Goal: Communication & Community: Answer question/provide support

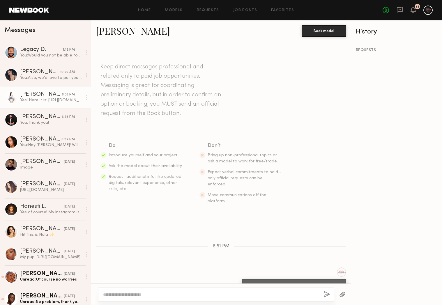
scroll to position [19, 0]
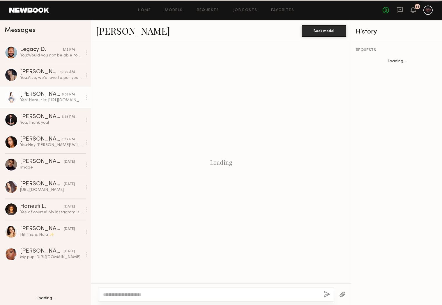
scroll to position [19, 0]
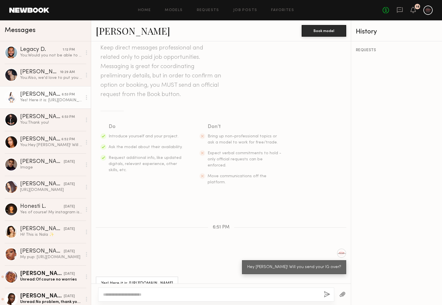
click at [253, 13] on div "Home Models Requests Job Posts Favorites Sign Out No fees up to $5,000 18" at bounding box center [241, 10] width 384 height 9
click at [251, 12] on link "Job Posts" at bounding box center [245, 10] width 24 height 4
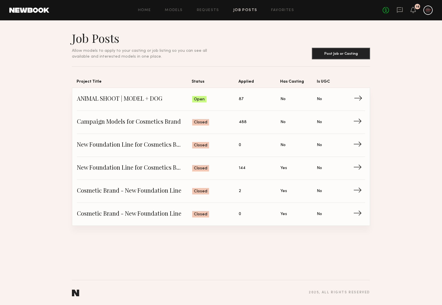
click at [215, 103] on span "Status: Open" at bounding box center [215, 99] width 47 height 9
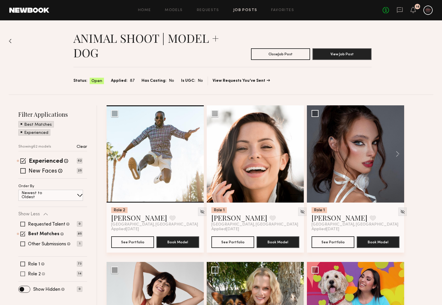
click at [23, 272] on span at bounding box center [22, 274] width 5 height 5
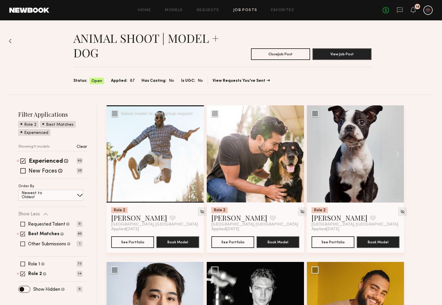
click at [140, 183] on div at bounding box center [155, 154] width 97 height 97
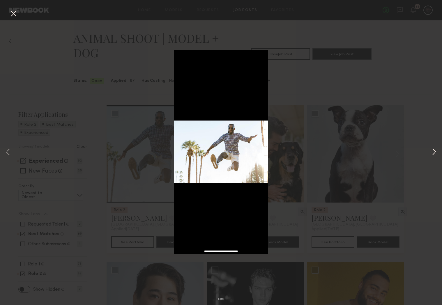
click at [435, 154] on button at bounding box center [434, 153] width 7 height 244
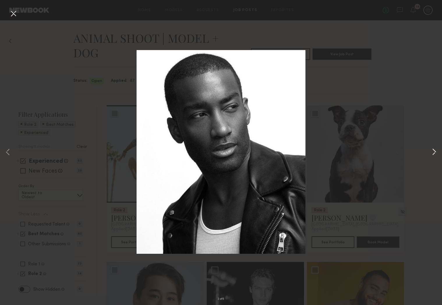
click at [435, 154] on button at bounding box center [434, 153] width 7 height 244
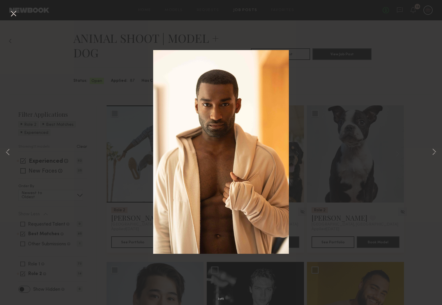
click at [10, 15] on button at bounding box center [13, 14] width 9 height 10
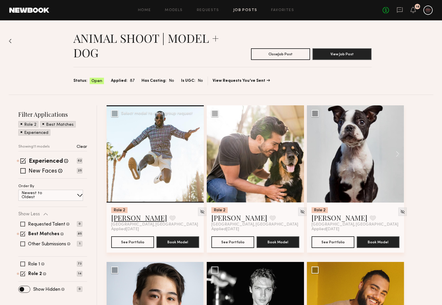
click at [129, 220] on link "Darius D." at bounding box center [139, 217] width 56 height 9
click at [178, 158] on div at bounding box center [155, 154] width 97 height 97
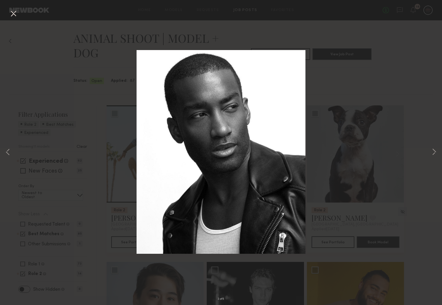
click at [358, 192] on div "2 of 5" at bounding box center [221, 152] width 442 height 305
click at [340, 183] on div "2 of 5" at bounding box center [221, 152] width 442 height 305
click at [15, 11] on button at bounding box center [13, 14] width 9 height 10
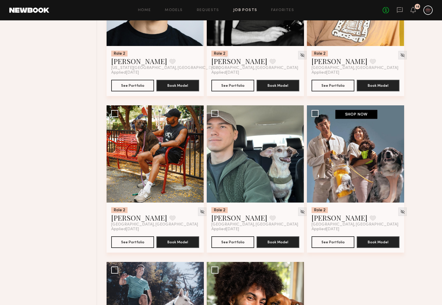
scroll to position [364, 0]
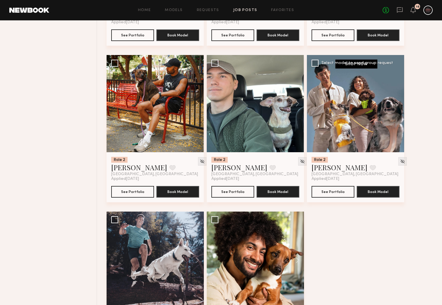
click at [356, 129] on div at bounding box center [355, 103] width 97 height 97
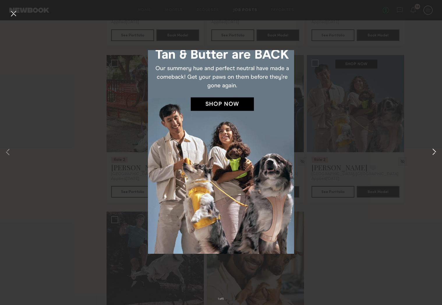
click at [431, 157] on button at bounding box center [434, 153] width 7 height 244
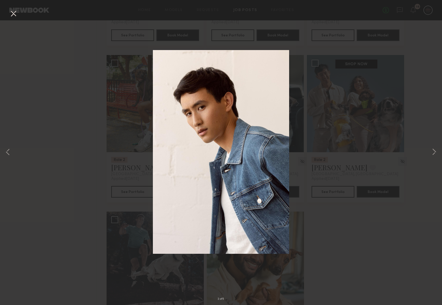
click at [430, 156] on div "2 of 5" at bounding box center [221, 152] width 442 height 305
click at [17, 17] on button at bounding box center [13, 14] width 9 height 10
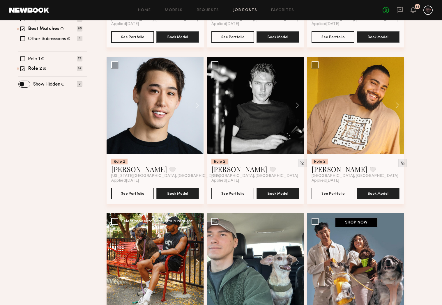
scroll to position [0, 0]
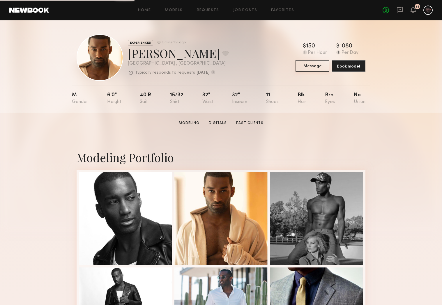
click at [319, 65] on button "Message" at bounding box center [313, 66] width 34 height 12
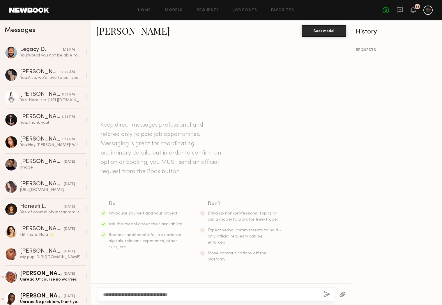
type textarea "**********"
click at [327, 295] on button "button" at bounding box center [327, 294] width 6 height 7
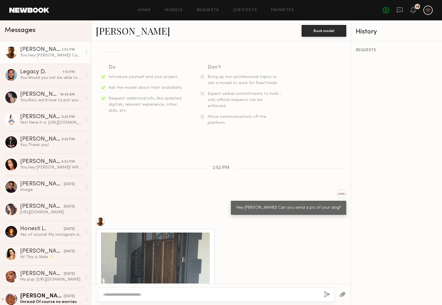
scroll to position [149, 0]
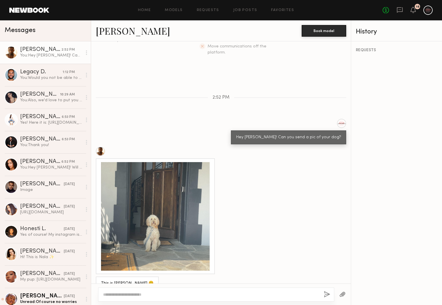
click at [190, 293] on textarea at bounding box center [211, 295] width 216 height 6
type textarea "**********"
click at [330, 296] on button "button" at bounding box center [327, 294] width 6 height 7
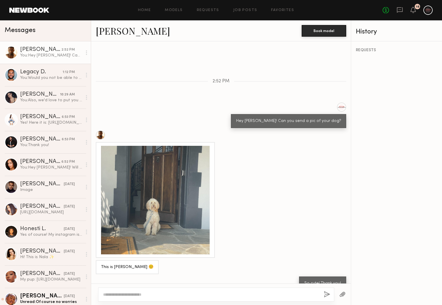
click at [161, 201] on div at bounding box center [155, 200] width 109 height 109
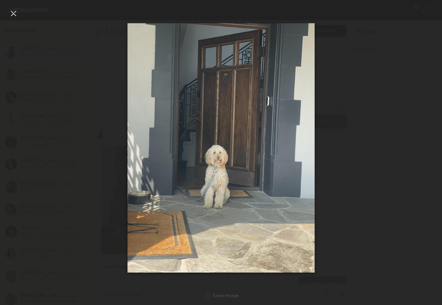
click at [231, 297] on div "Save Image" at bounding box center [226, 296] width 26 height 4
click at [344, 203] on div at bounding box center [221, 147] width 442 height 277
click at [15, 13] on div at bounding box center [13, 13] width 9 height 9
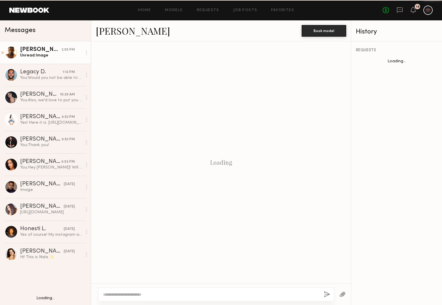
scroll to position [368, 0]
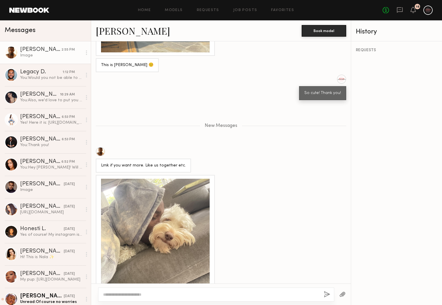
click at [40, 54] on div "Image" at bounding box center [51, 56] width 62 height 6
click at [168, 187] on div at bounding box center [155, 233] width 109 height 109
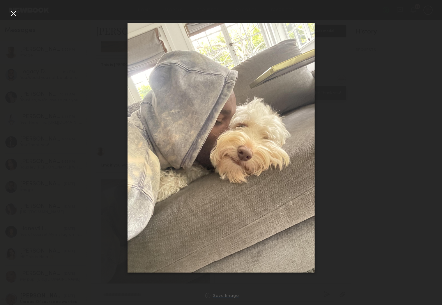
click at [231, 295] on div "Save Image" at bounding box center [226, 296] width 26 height 4
click at [13, 12] on div at bounding box center [13, 13] width 9 height 9
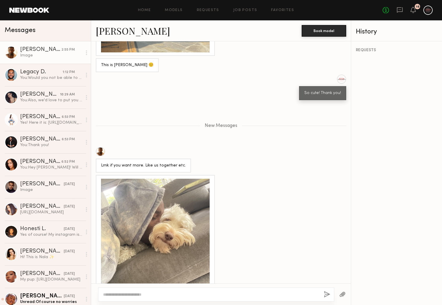
click at [223, 297] on textarea at bounding box center [211, 295] width 216 height 6
type textarea "**********"
click at [325, 295] on button "button" at bounding box center [327, 294] width 6 height 7
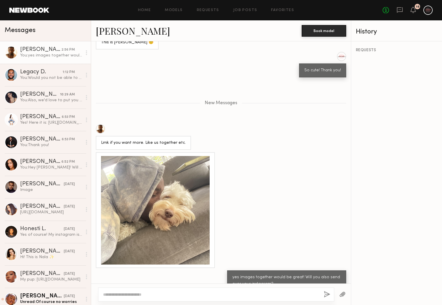
click at [133, 80] on div "New Messages" at bounding box center [221, 102] width 260 height 45
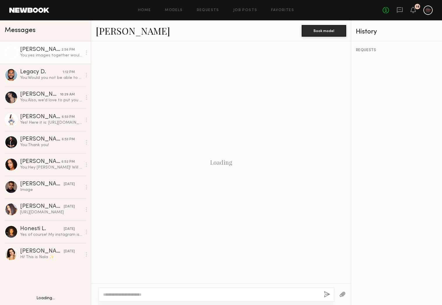
scroll to position [346, 0]
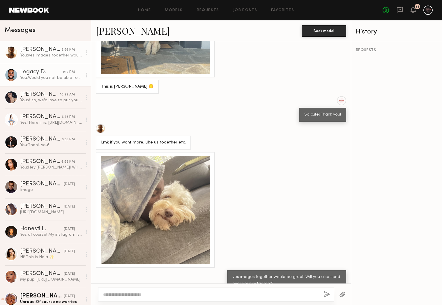
click at [46, 81] on link "Legacy D. 1:12 PM You: Would you not be able to do the shoot if we need to know…" at bounding box center [45, 75] width 91 height 22
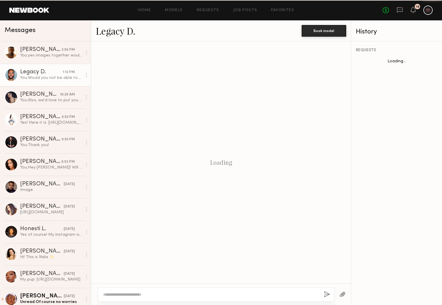
scroll to position [246, 0]
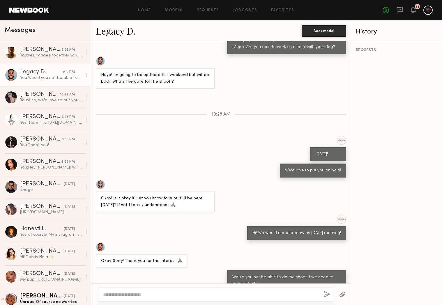
click at [229, 297] on textarea at bounding box center [211, 295] width 216 height 6
type textarea "**********"
click at [326, 294] on button "button" at bounding box center [327, 294] width 6 height 7
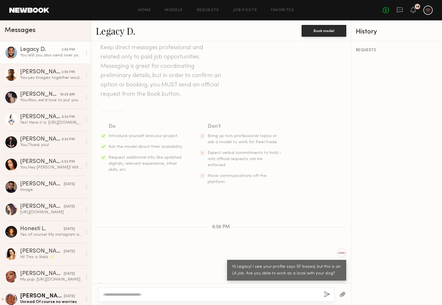
scroll to position [318, 0]
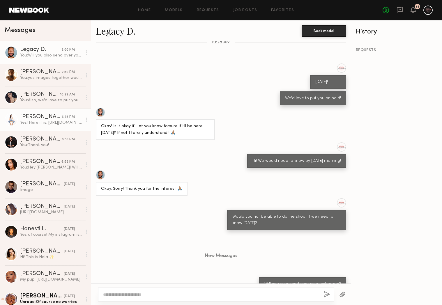
click at [38, 123] on div "Yes! Here it is: [URL][DOMAIN_NAME]" at bounding box center [51, 123] width 62 height 6
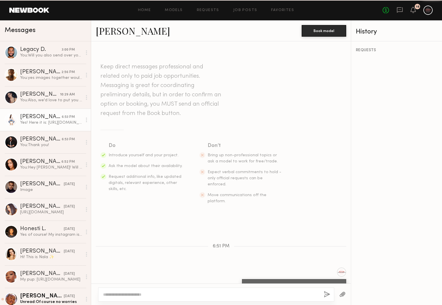
scroll to position [19, 0]
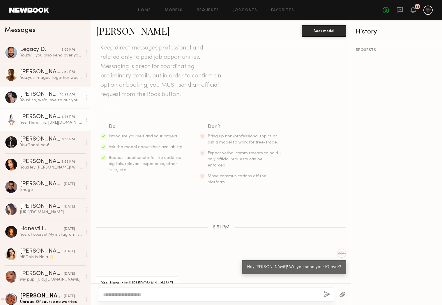
click at [43, 103] on div "You: Also, we'd love to put you on hold for this shoot! It is on [DATE], are yo…" at bounding box center [51, 101] width 62 height 6
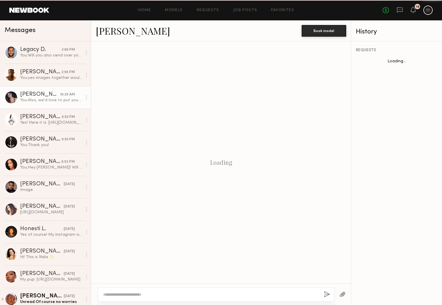
scroll to position [70, 0]
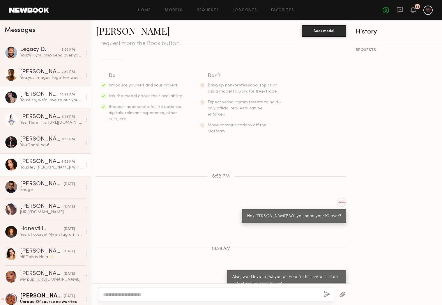
click at [46, 163] on div "[PERSON_NAME]" at bounding box center [40, 162] width 41 height 6
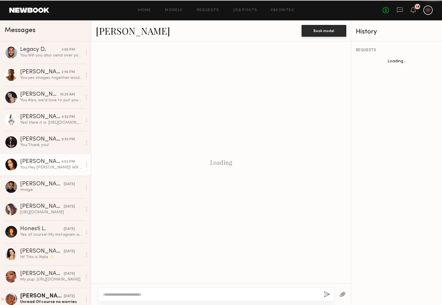
scroll to position [3, 0]
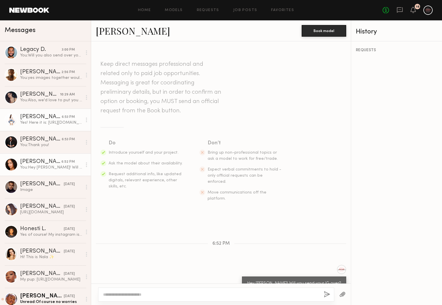
click at [48, 122] on div "Yes! Here it is: [URL][DOMAIN_NAME]" at bounding box center [51, 123] width 62 height 6
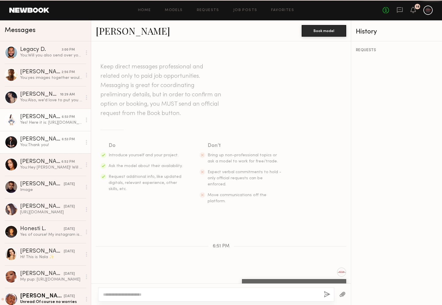
scroll to position [19, 0]
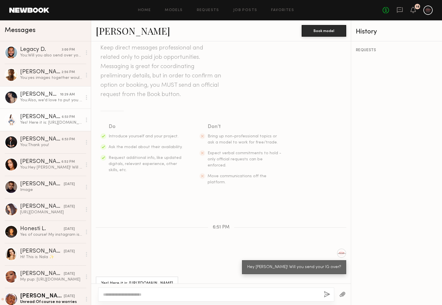
click at [50, 105] on link "[PERSON_NAME] 10:29 AM You: Also, we'd love to put you on hold for this shoot! …" at bounding box center [45, 97] width 91 height 22
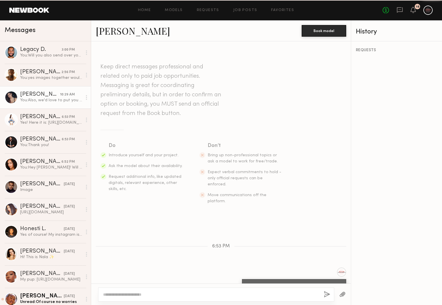
scroll to position [70, 0]
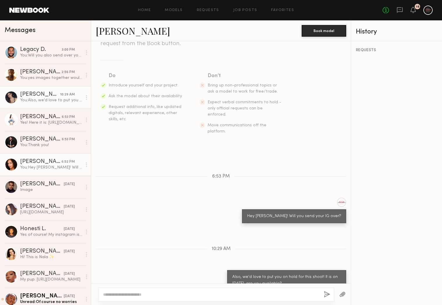
click at [52, 173] on link "[PERSON_NAME] 6:52 PM You: Hey [PERSON_NAME]! Will you send your IG over?" at bounding box center [45, 165] width 91 height 22
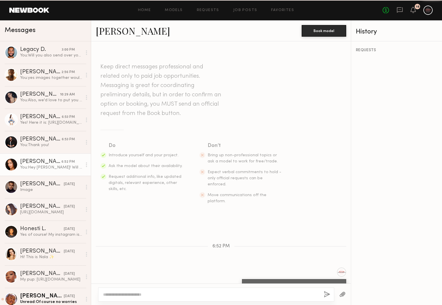
scroll to position [3, 0]
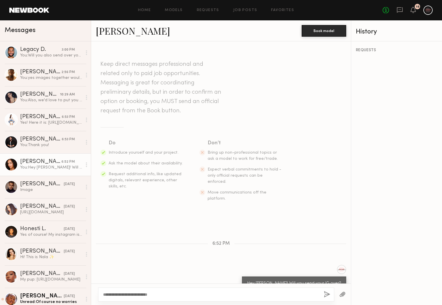
type textarea "**********"
click at [328, 296] on button "button" at bounding box center [327, 294] width 6 height 7
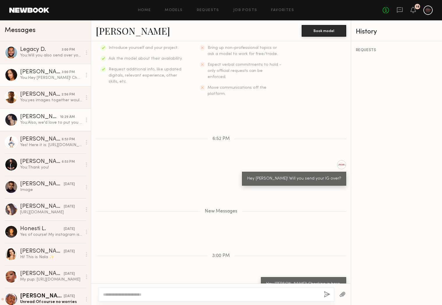
click at [47, 123] on div "You: Also, we'd love to put you on hold for this shoot! It is on [DATE], are yo…" at bounding box center [51, 123] width 62 height 6
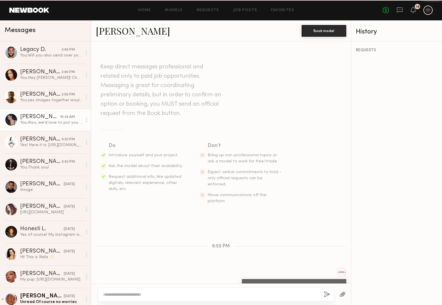
scroll to position [70, 0]
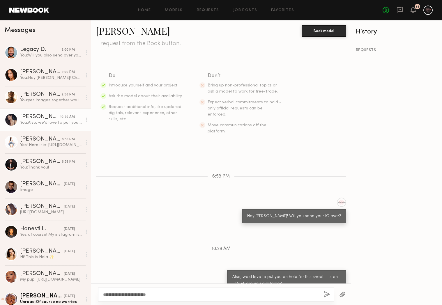
type textarea "**********"
click at [329, 296] on button "button" at bounding box center [327, 294] width 6 height 7
